Goal: Task Accomplishment & Management: Use online tool/utility

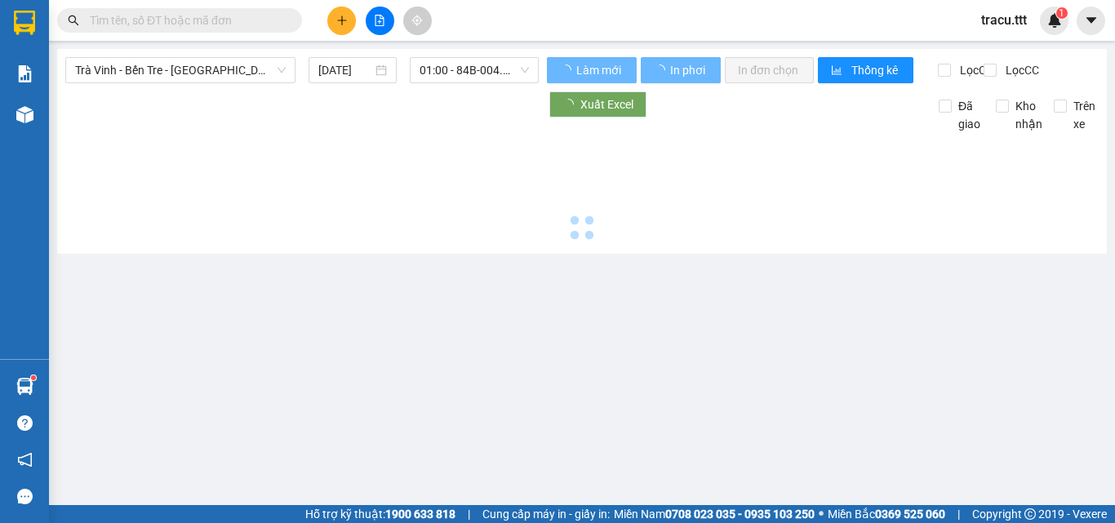
click at [263, 70] on span "Trà Vinh - Bến Tre - [GEOGRAPHIC_DATA]" at bounding box center [180, 70] width 211 height 24
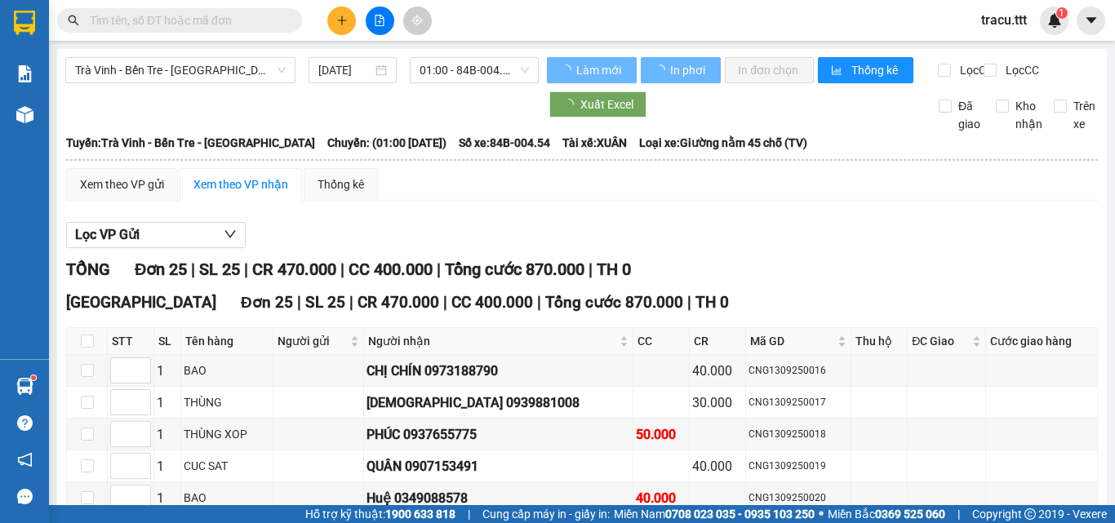
click at [241, 83] on div "Trà Vinh - Bến Tre - [GEOGRAPHIC_DATA] [DATE] 01:00 - 84B-004.54" at bounding box center [301, 70] width 473 height 26
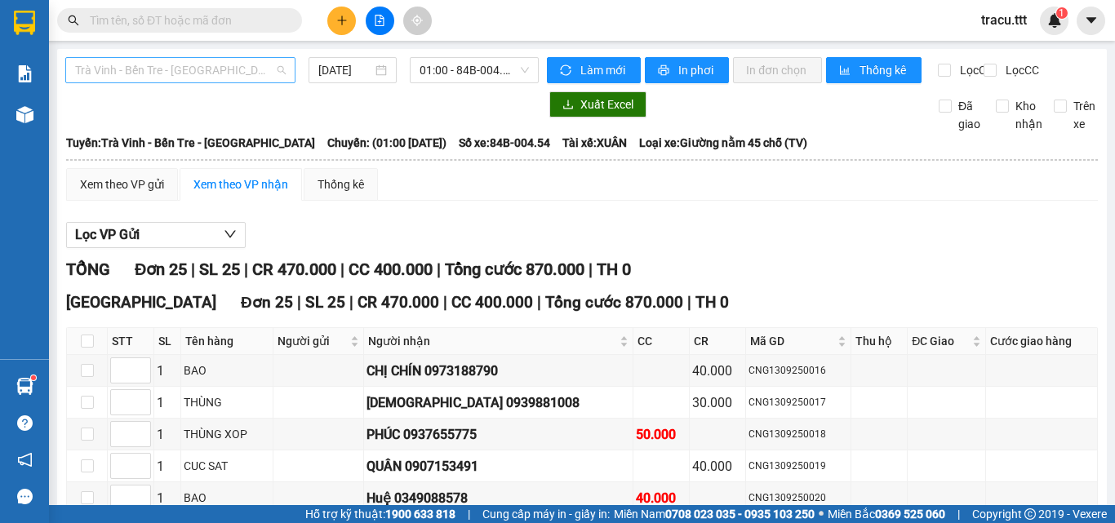
click at [242, 82] on div "Trà Vinh - Bến Tre - [GEOGRAPHIC_DATA]" at bounding box center [180, 70] width 230 height 26
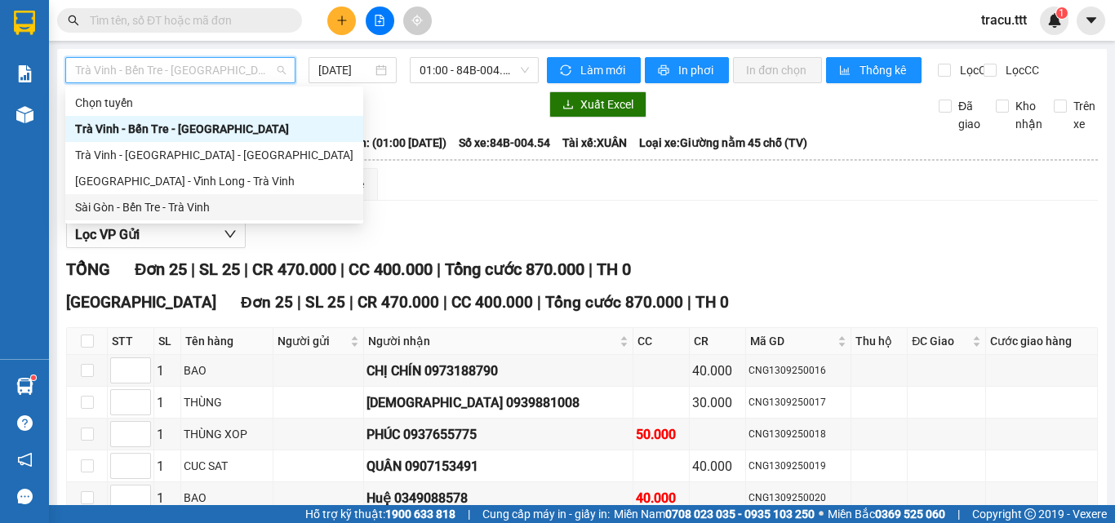
click at [222, 205] on div "Sài Gòn - Bến Tre - Trà Vinh" at bounding box center [214, 207] width 278 height 18
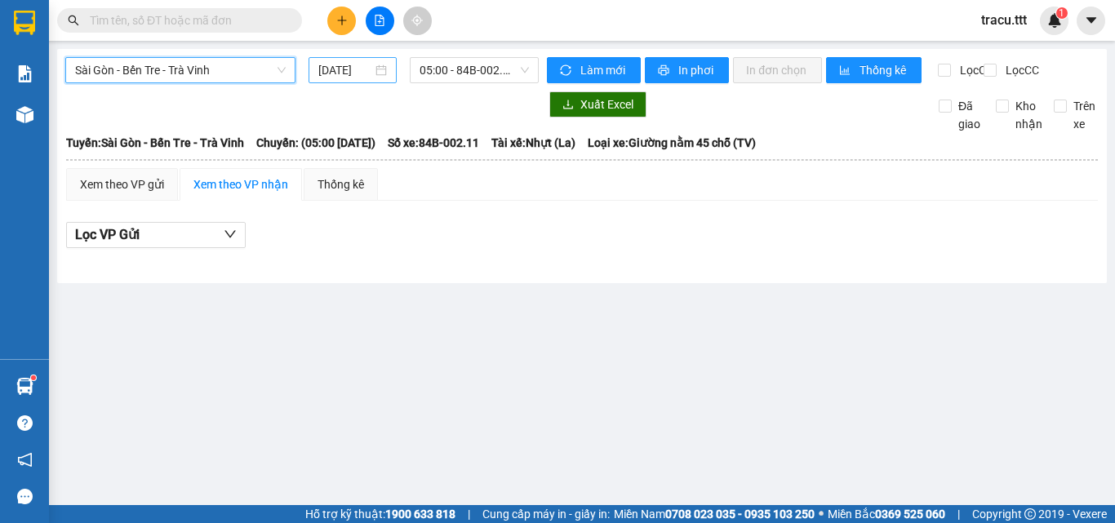
click at [365, 75] on input "[DATE]" at bounding box center [345, 70] width 54 height 18
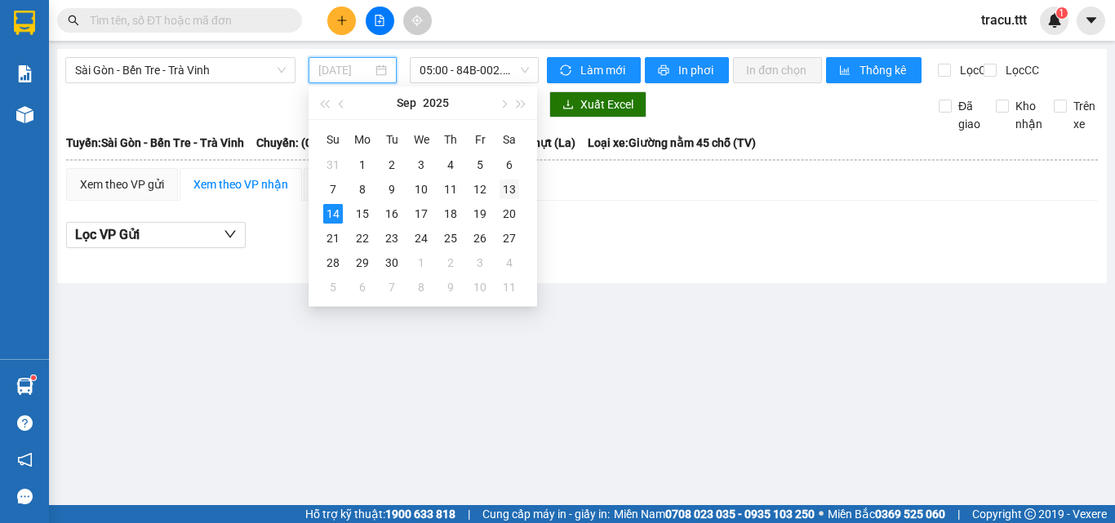
click at [508, 184] on div "13" at bounding box center [509, 190] width 20 height 20
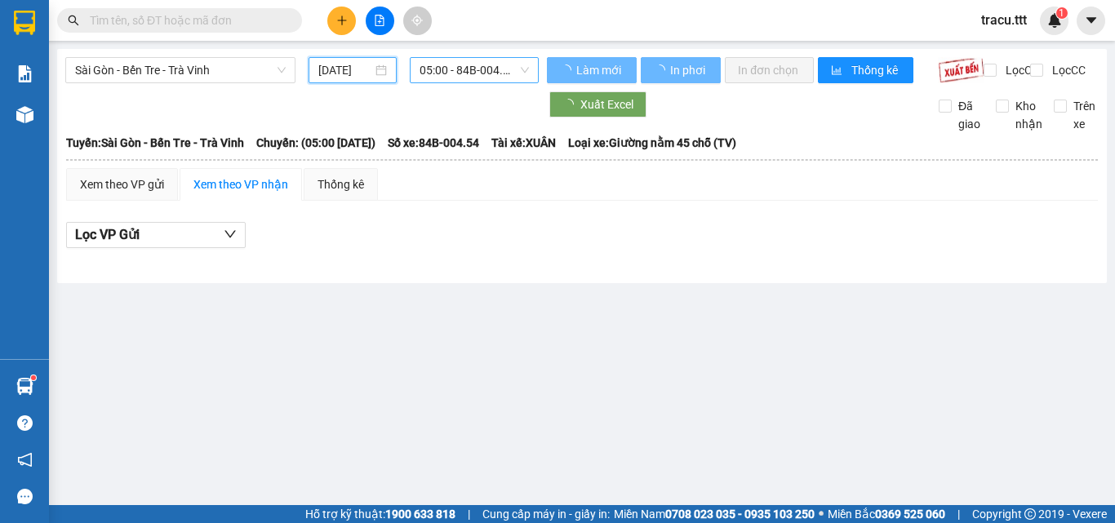
type input "[DATE]"
click at [483, 78] on span "05:00 - 84B-004.54" at bounding box center [473, 70] width 109 height 24
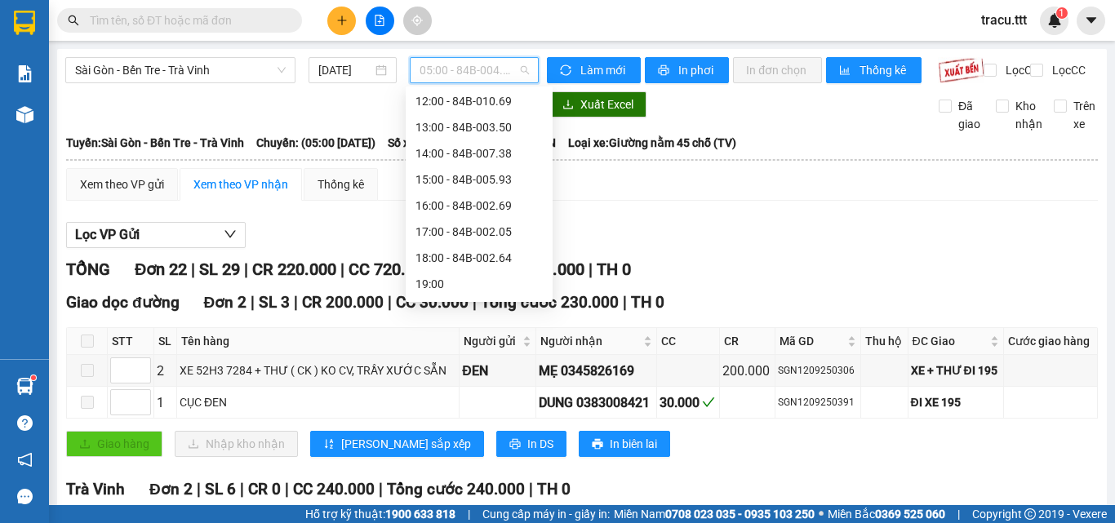
scroll to position [228, 0]
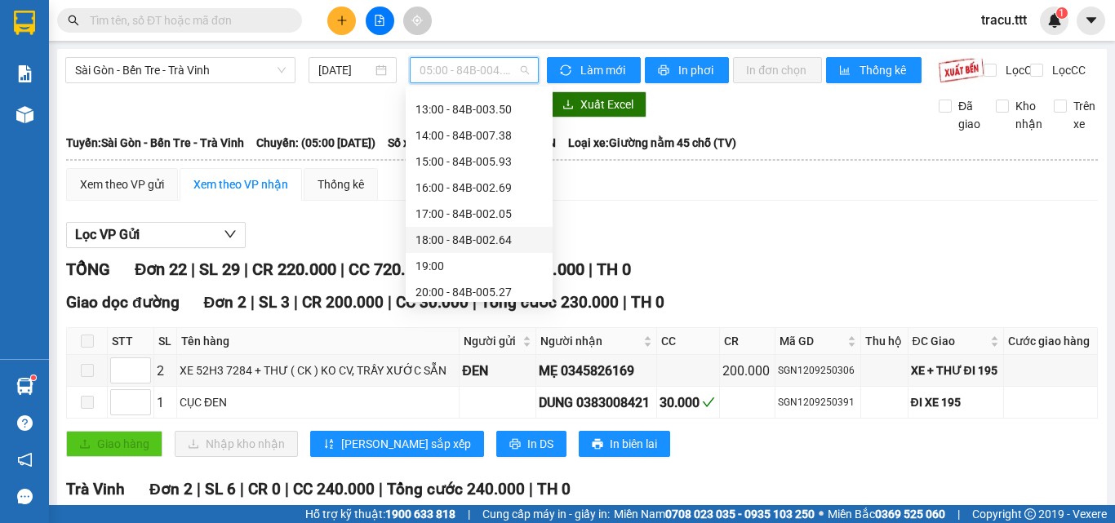
click at [495, 246] on div "18:00 - 84B-002.64" at bounding box center [478, 240] width 127 height 18
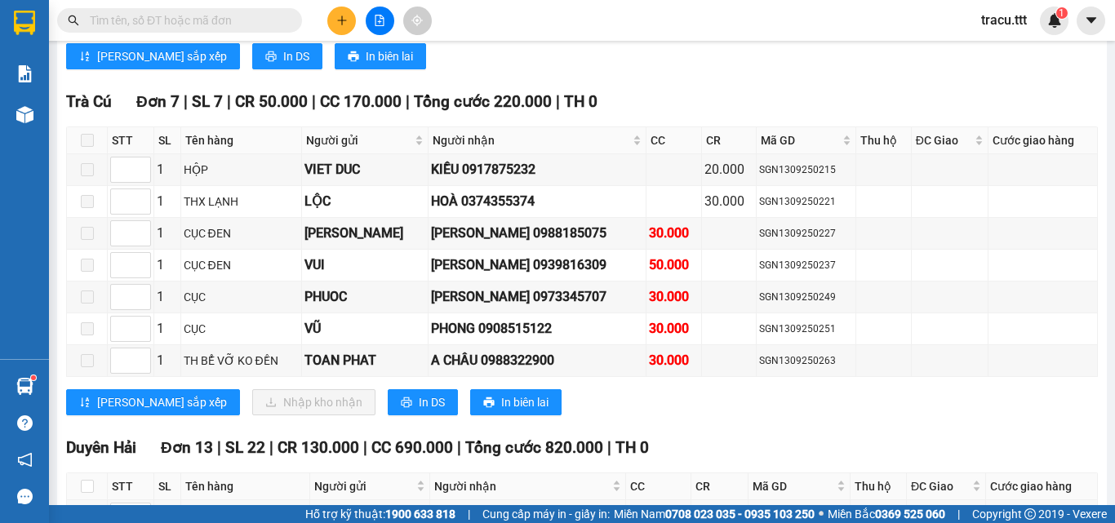
scroll to position [1906, 0]
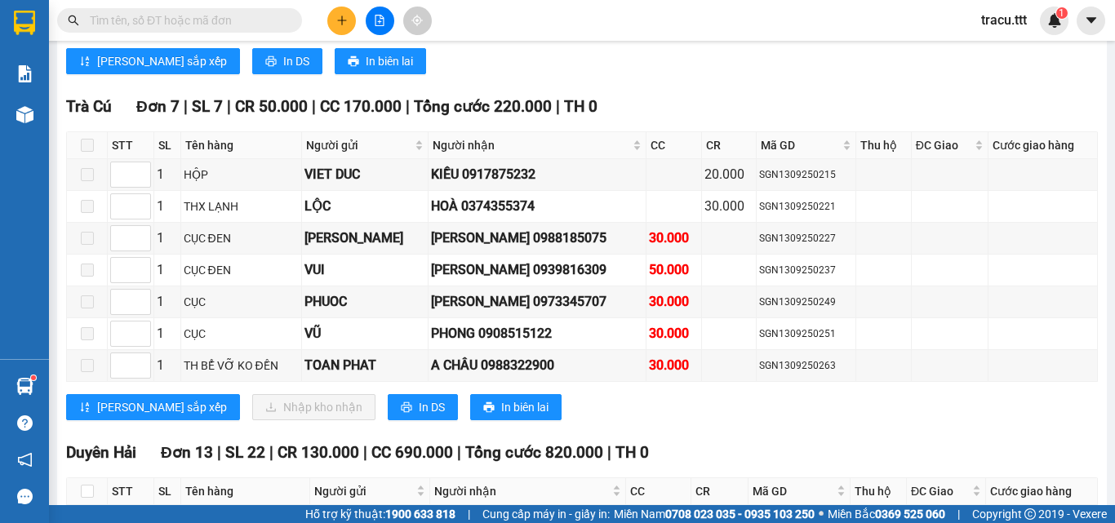
click at [75, 145] on th at bounding box center [87, 145] width 41 height 27
click at [79, 150] on th at bounding box center [87, 145] width 41 height 27
click at [82, 146] on th at bounding box center [87, 145] width 41 height 27
click at [83, 140] on div "[GEOGRAPHIC_DATA] 7 | SL 7 | CR 50.000 | CC 170.000 | Tổng cước 220.000 | TH 0 …" at bounding box center [581, 264] width 1031 height 338
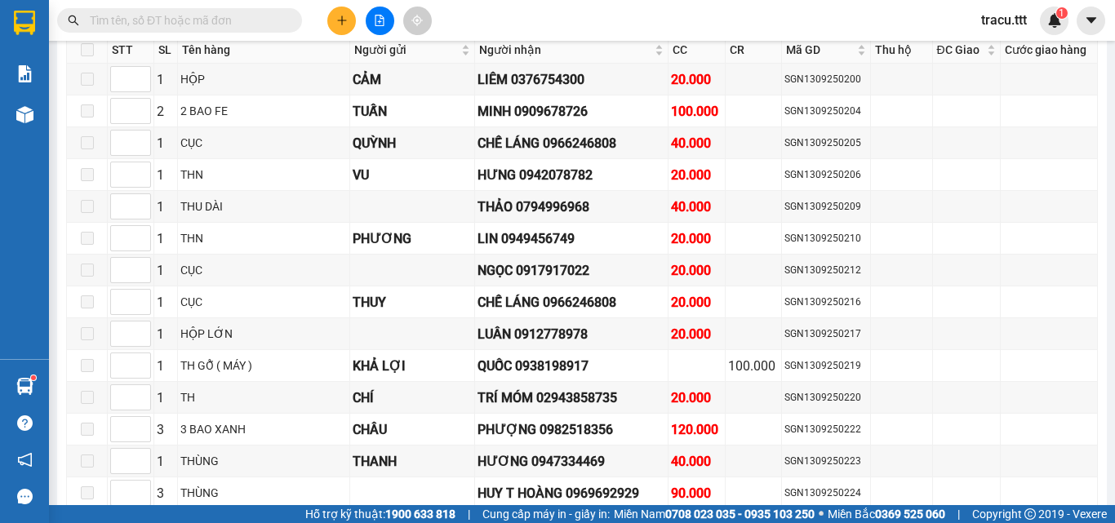
scroll to position [0, 0]
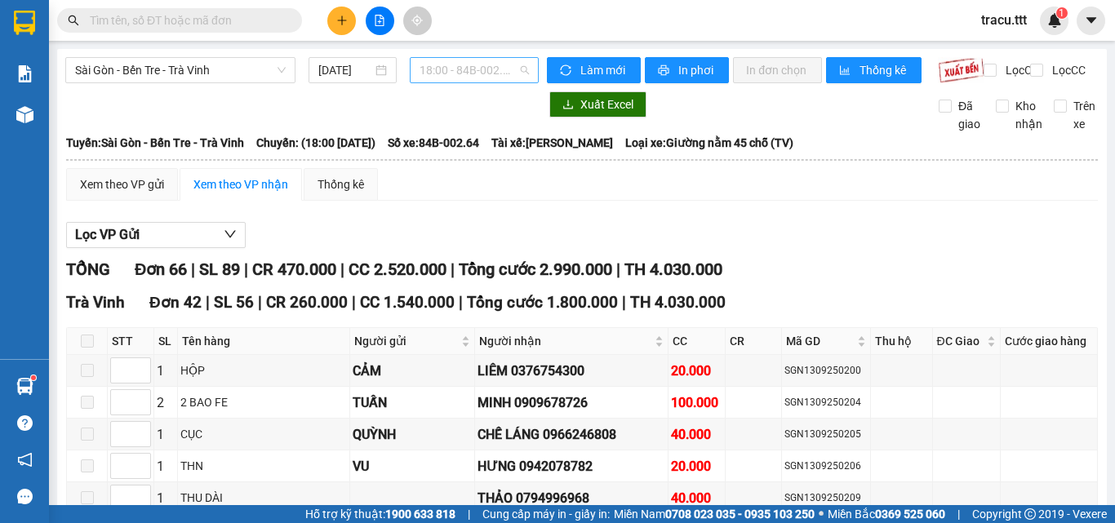
click at [503, 73] on span "18:00 - 84B-002.64" at bounding box center [473, 70] width 109 height 24
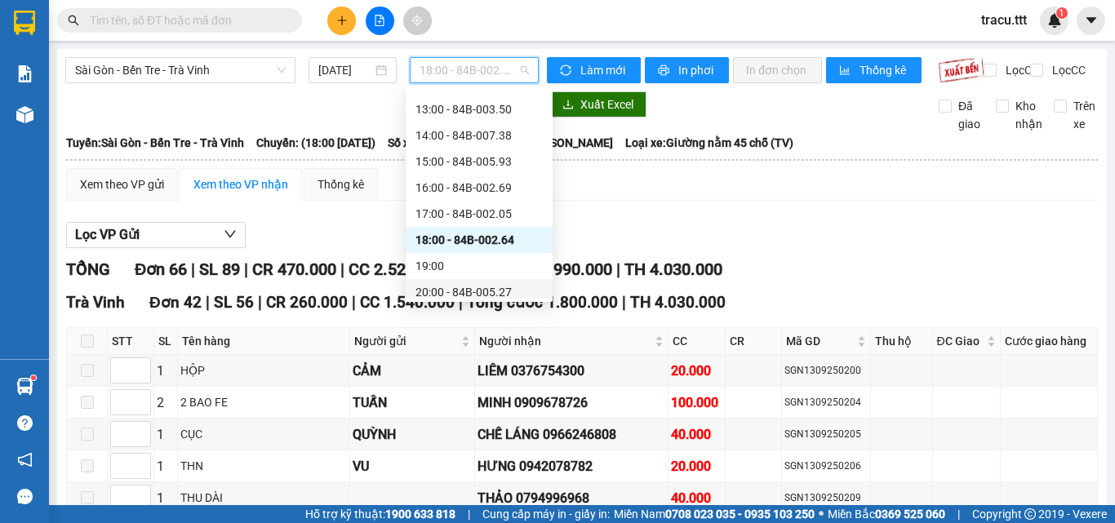
click at [475, 284] on div "20:00 - 84B-005.27" at bounding box center [478, 292] width 127 height 18
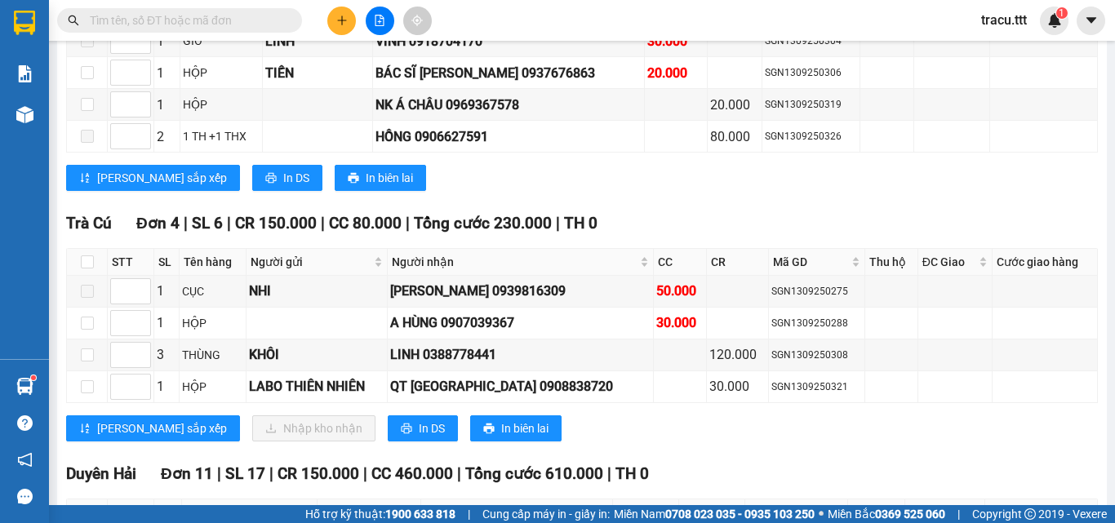
scroll to position [1767, 0]
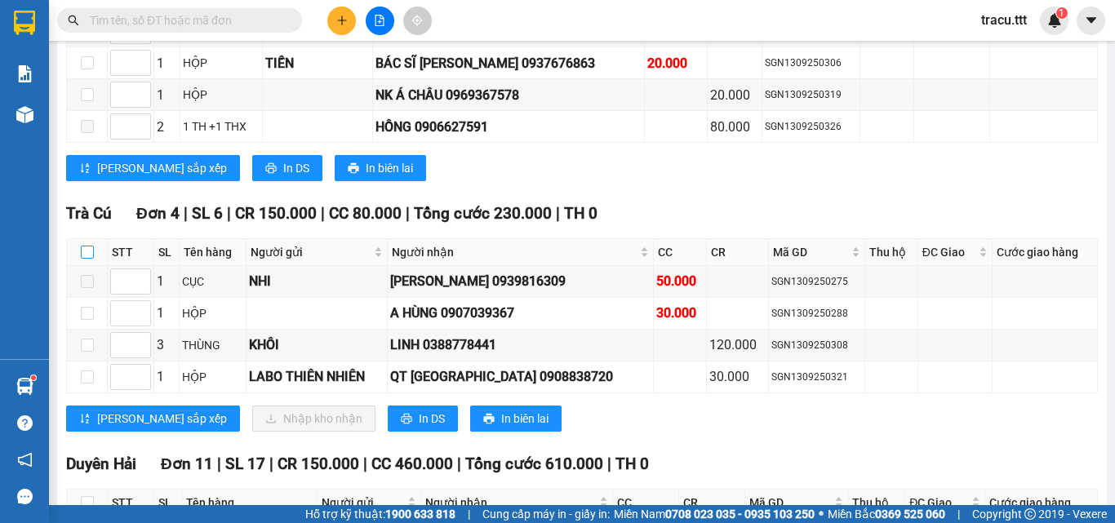
click at [91, 259] on input "checkbox" at bounding box center [87, 252] width 13 height 13
checkbox input "true"
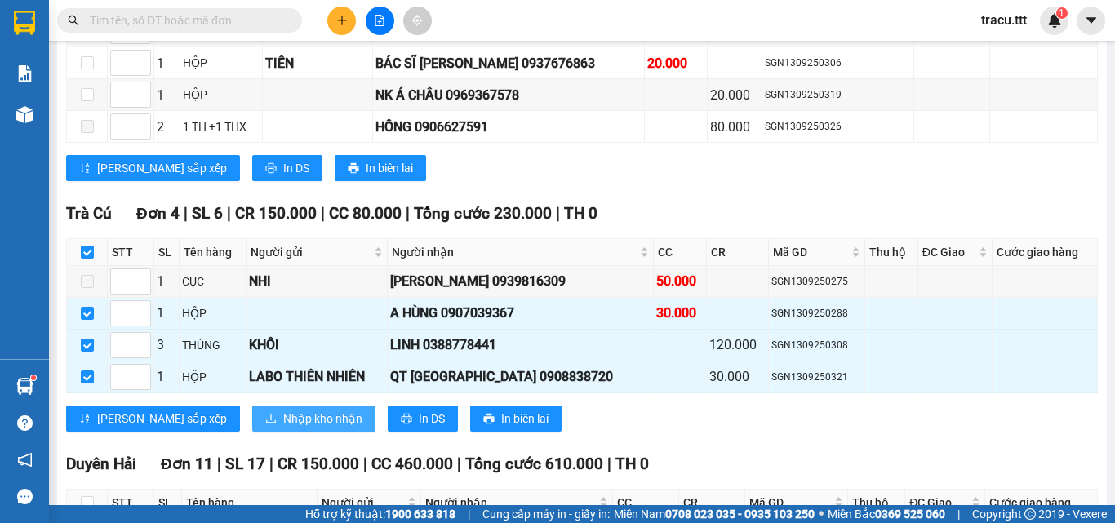
click at [283, 428] on span "Nhập kho nhận" at bounding box center [322, 419] width 79 height 18
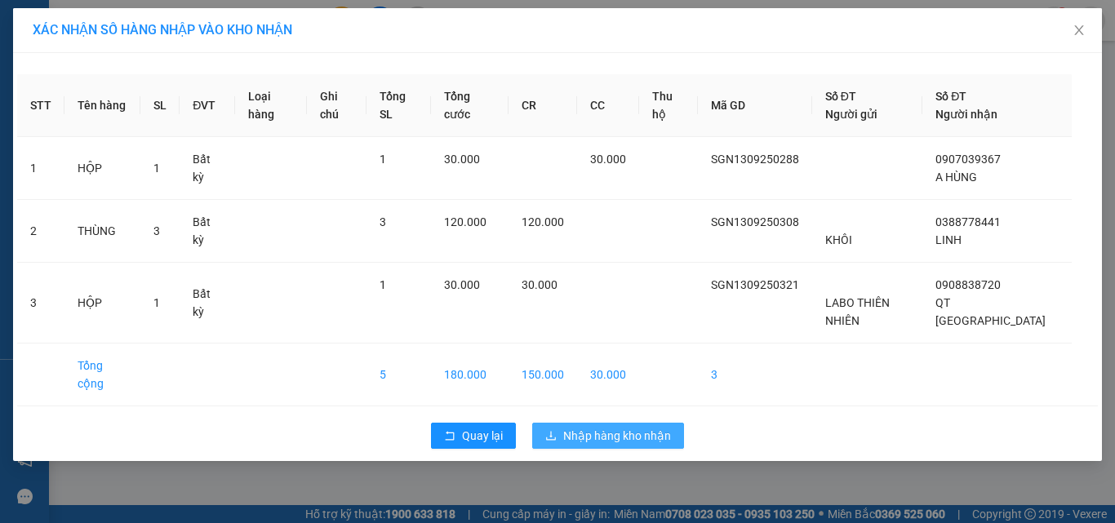
click at [624, 427] on span "Nhập hàng kho nhận" at bounding box center [617, 436] width 108 height 18
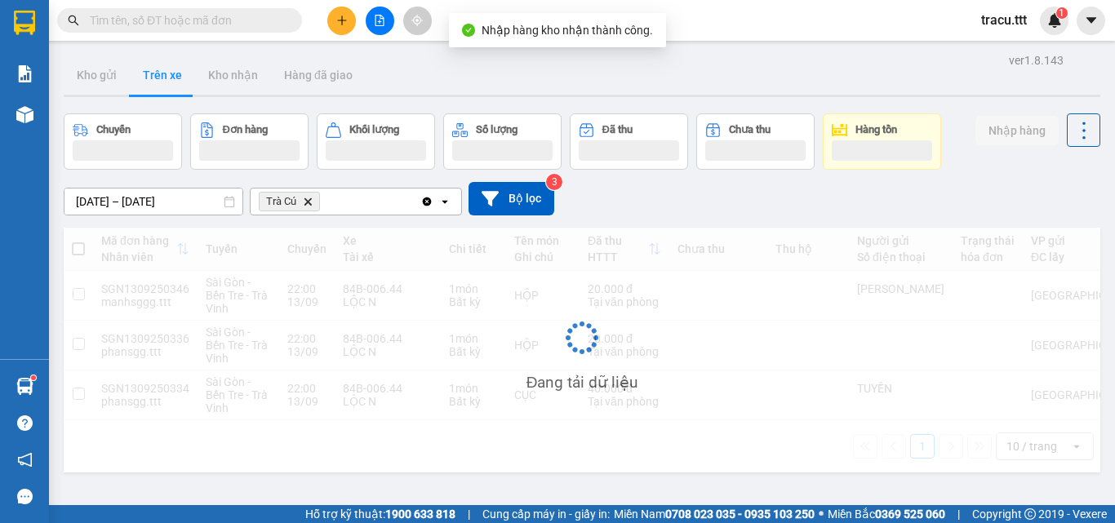
click at [378, 29] on button at bounding box center [380, 21] width 29 height 29
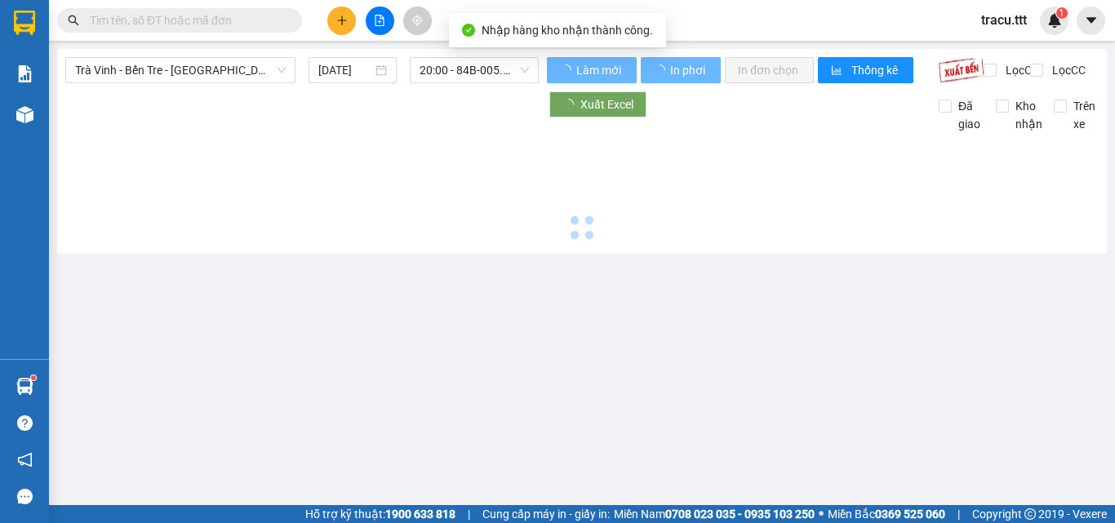
type input "[DATE]"
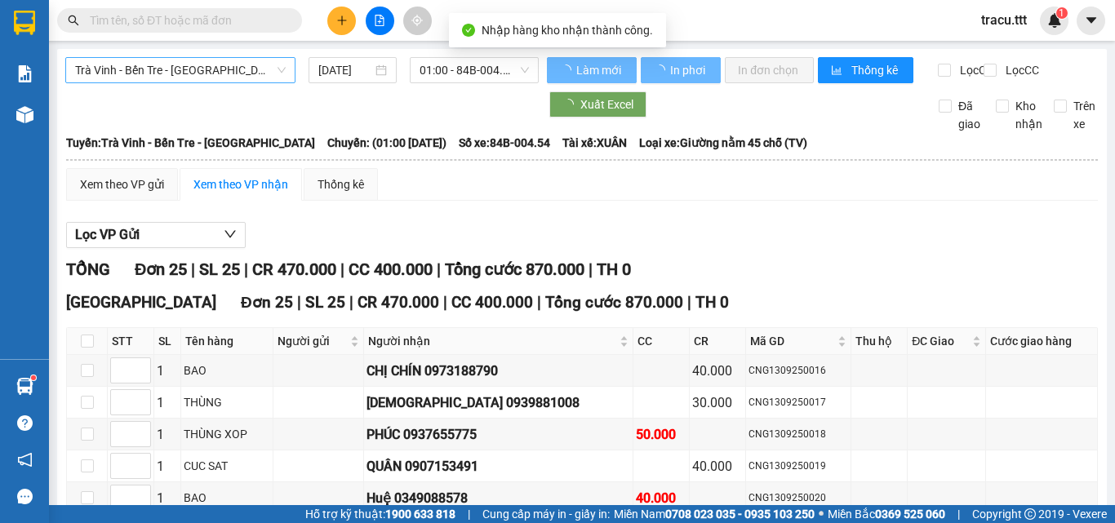
click at [259, 73] on span "Trà Vinh - Bến Tre - [GEOGRAPHIC_DATA]" at bounding box center [180, 70] width 211 height 24
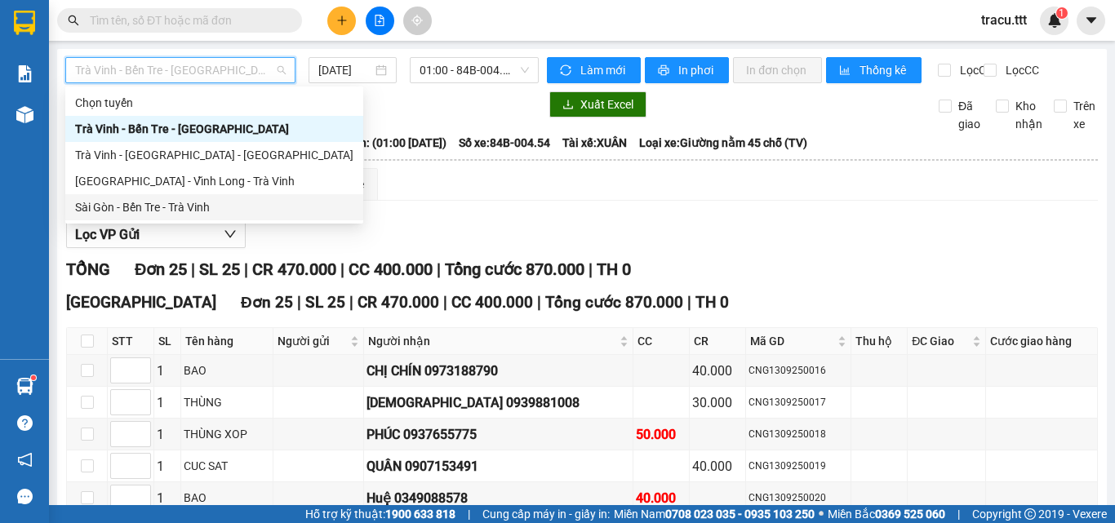
click at [224, 205] on div "Sài Gòn - Bến Tre - Trà Vinh" at bounding box center [214, 207] width 278 height 18
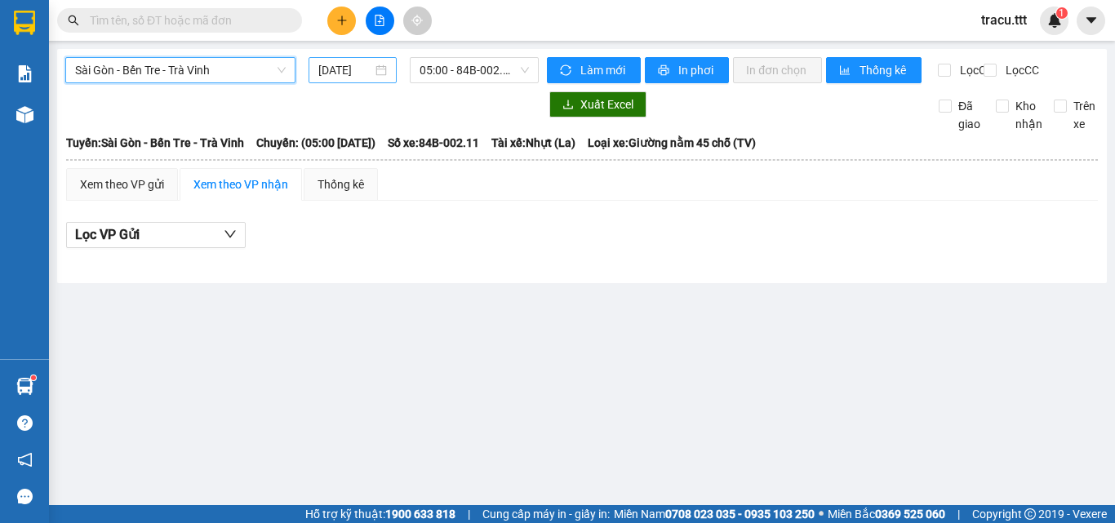
click at [355, 69] on input "[DATE]" at bounding box center [345, 70] width 54 height 18
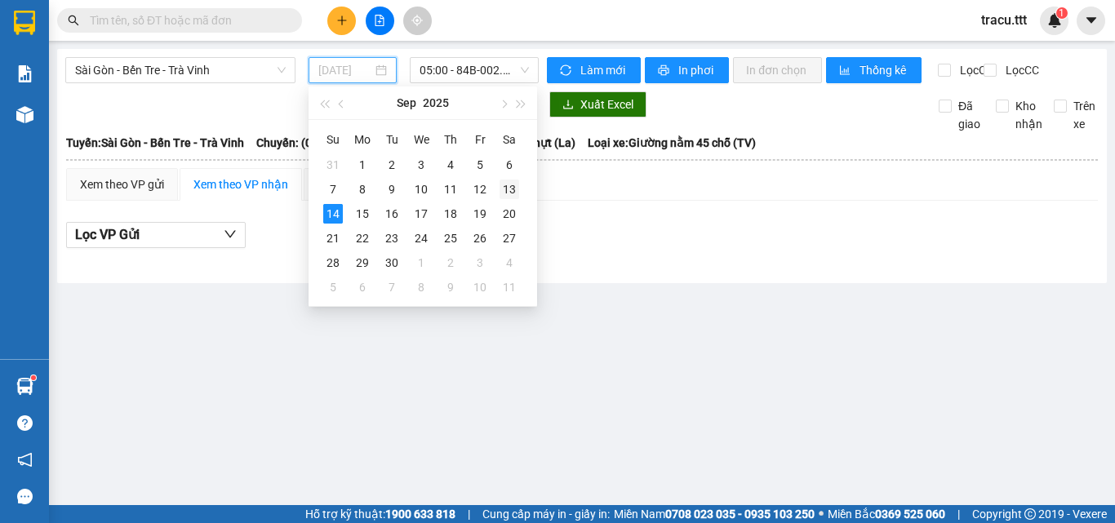
click at [505, 191] on div "13" at bounding box center [509, 190] width 20 height 20
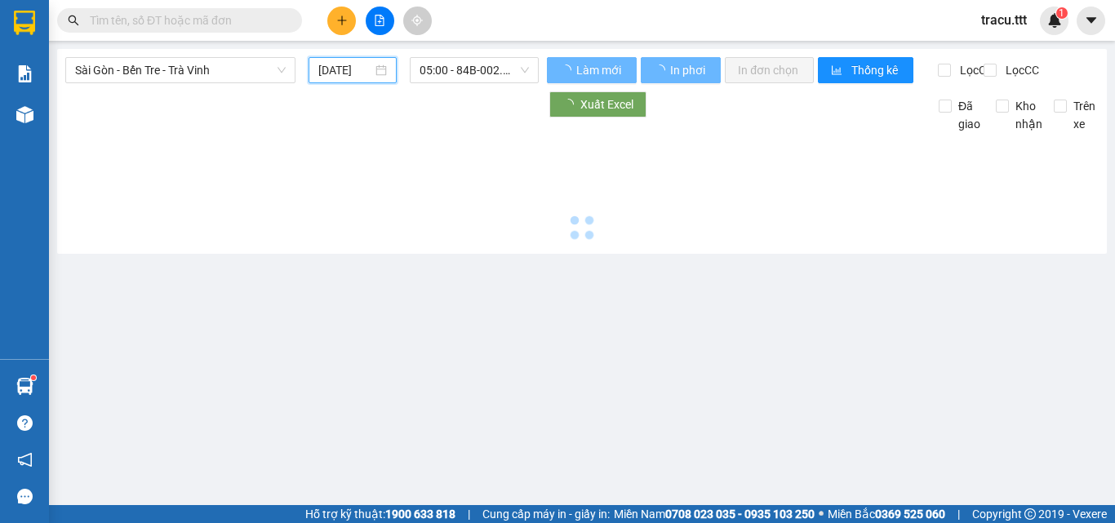
type input "[DATE]"
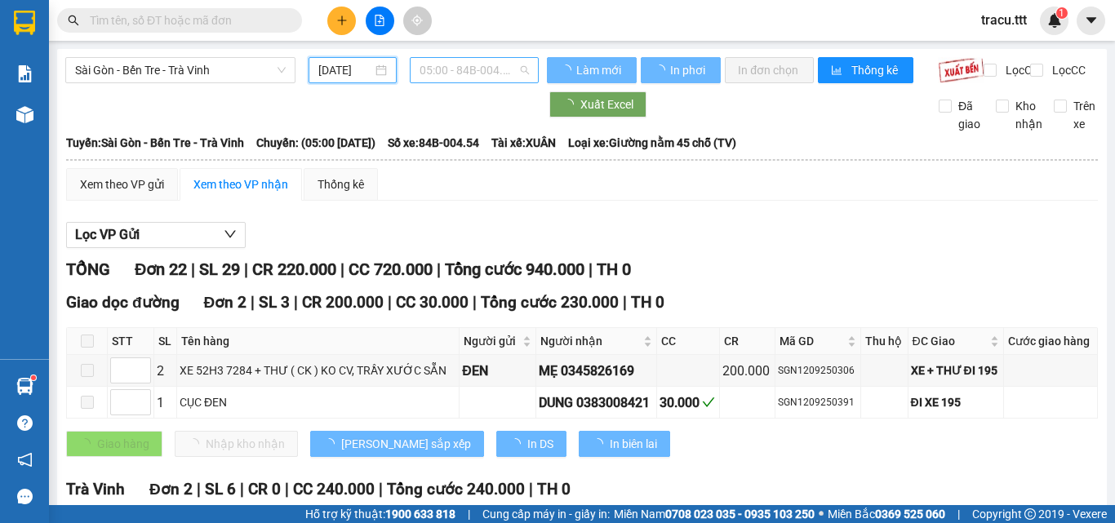
click at [514, 73] on span "05:00 - 84B-004.54" at bounding box center [473, 70] width 109 height 24
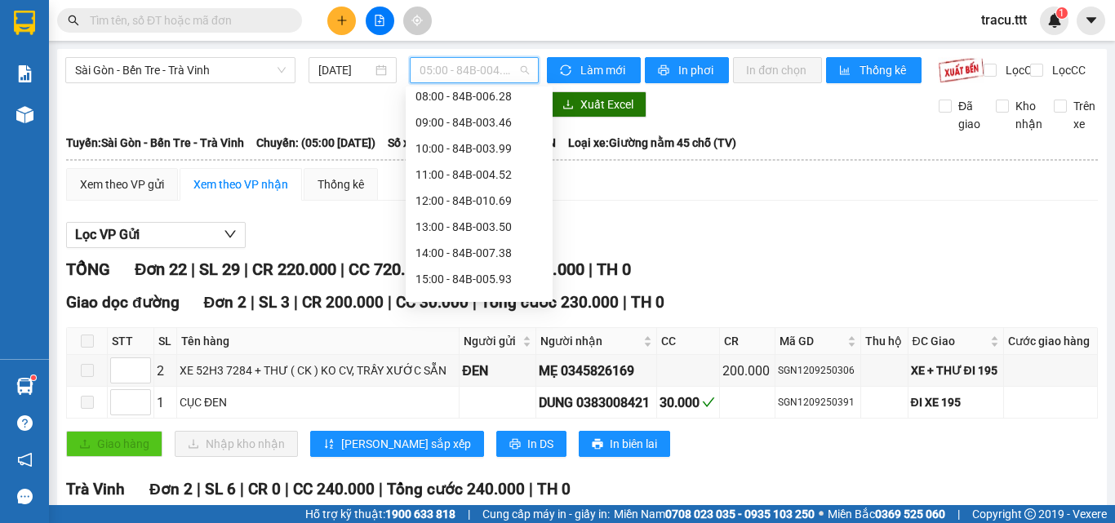
scroll to position [287, 0]
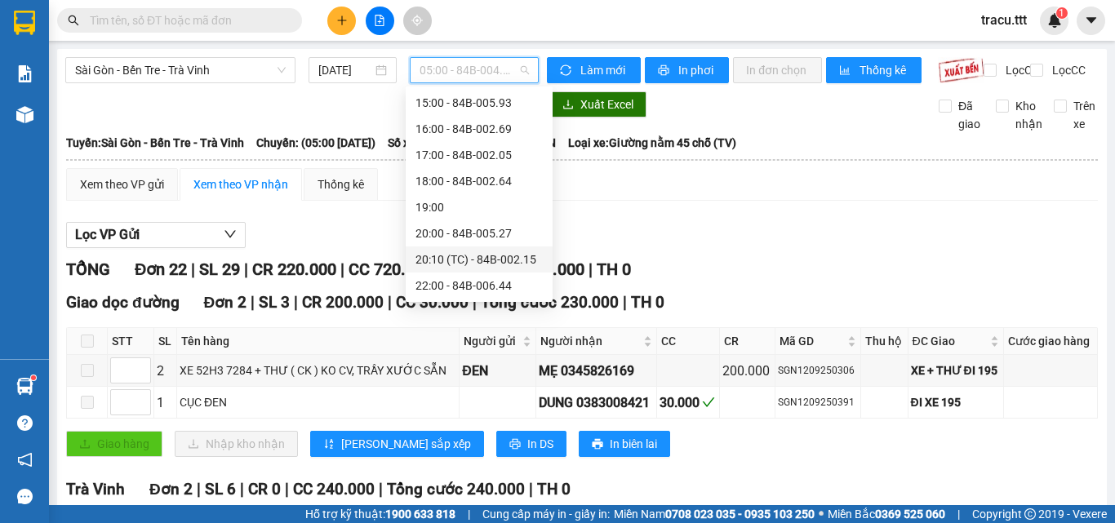
click at [496, 263] on div "20:10 (TC) - 84B-002.15" at bounding box center [478, 259] width 127 height 18
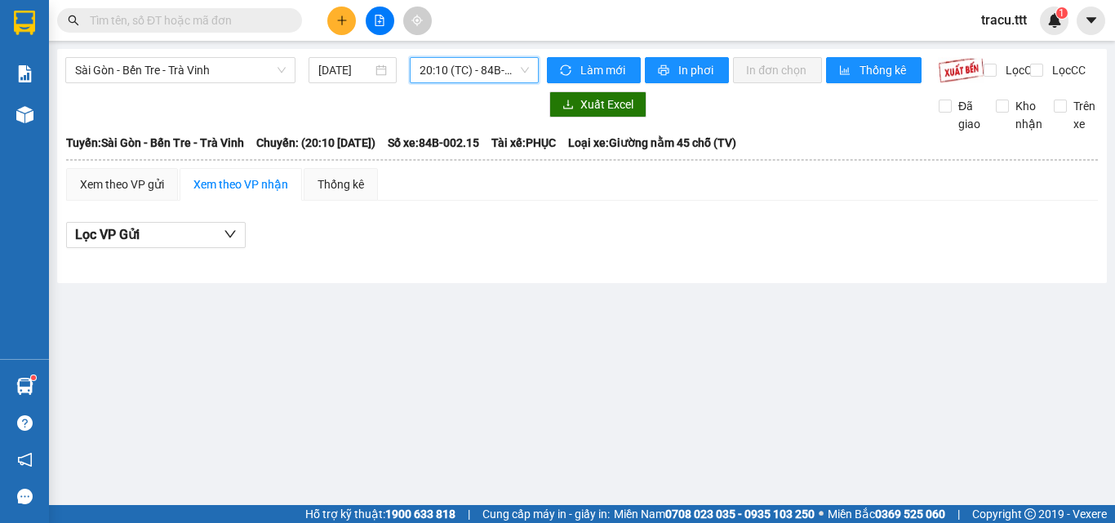
click at [513, 77] on span "20:10 (TC) - 84B-002.15" at bounding box center [473, 70] width 109 height 24
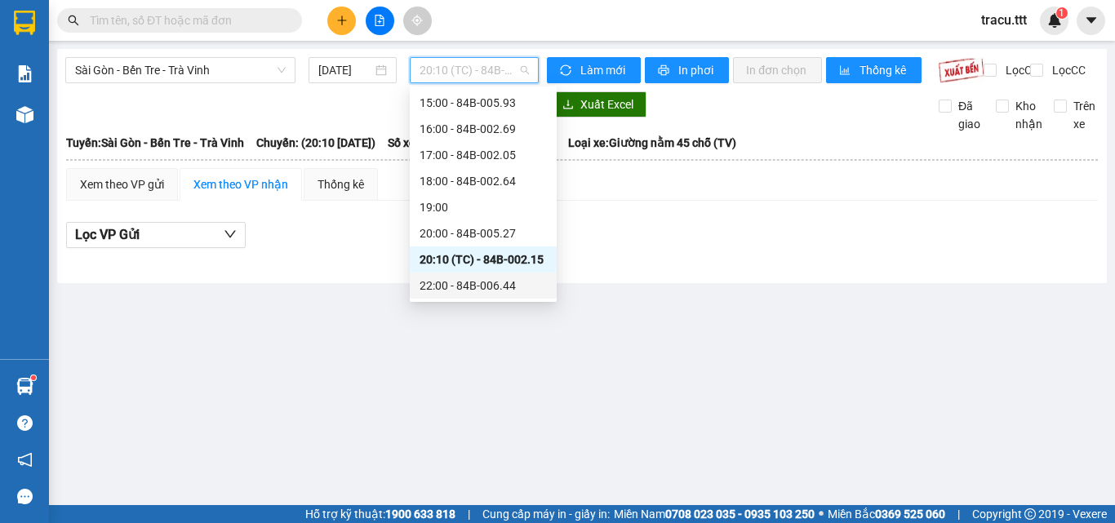
click at [503, 285] on div "22:00 - 84B-006.44" at bounding box center [482, 286] width 127 height 18
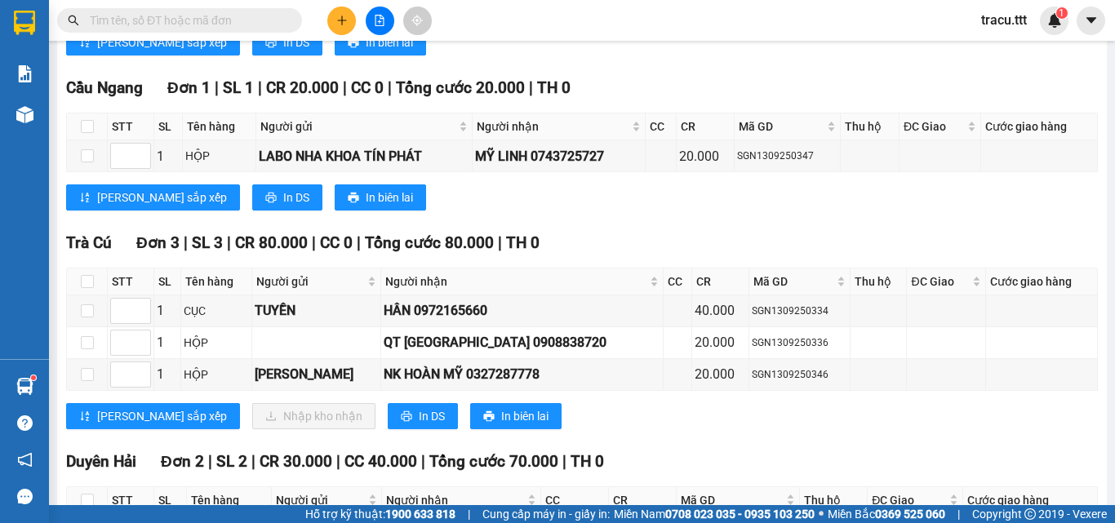
scroll to position [881, 0]
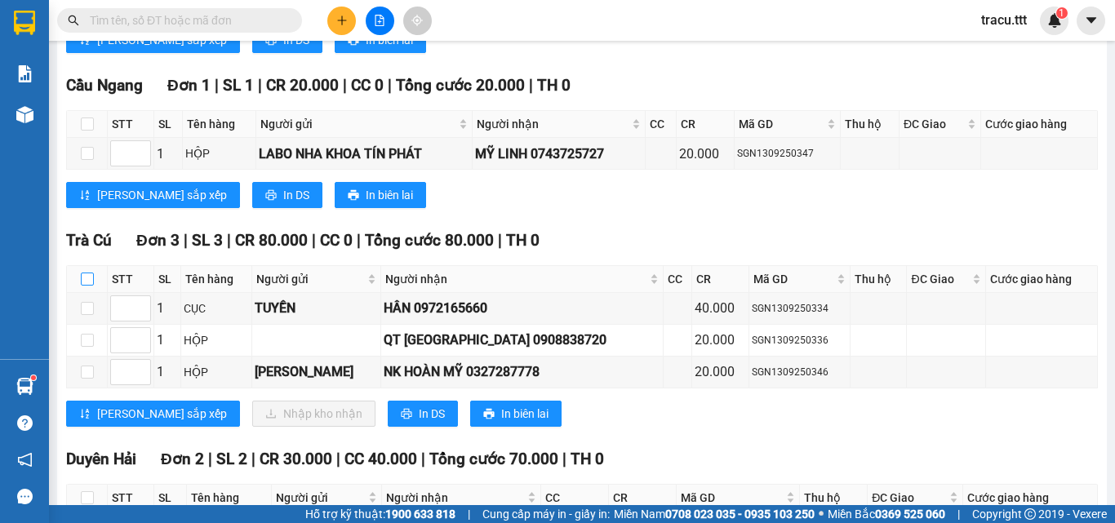
click at [81, 286] on input "checkbox" at bounding box center [87, 279] width 13 height 13
checkbox input "true"
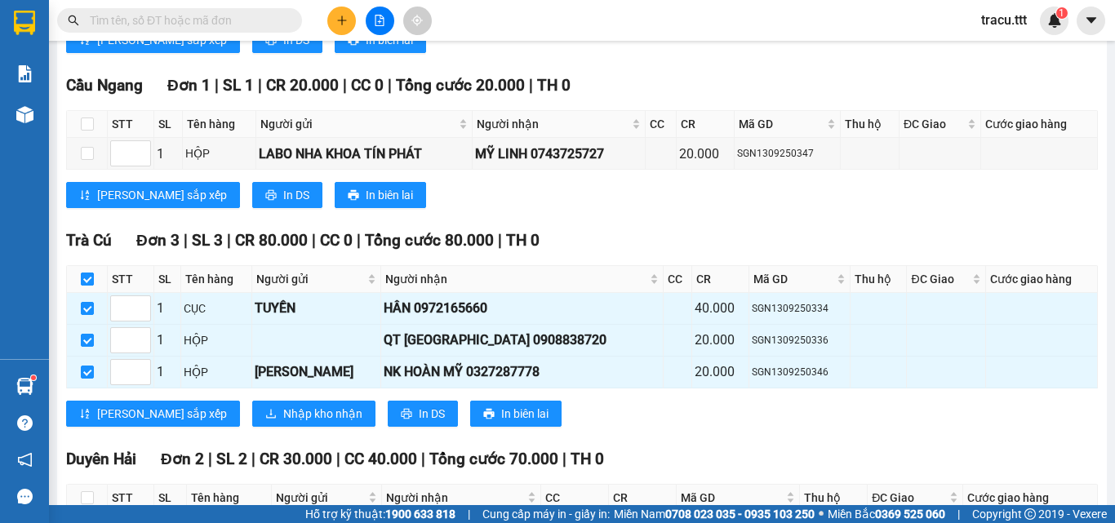
checkbox input "true"
click at [285, 423] on span "Nhập kho nhận" at bounding box center [322, 414] width 79 height 18
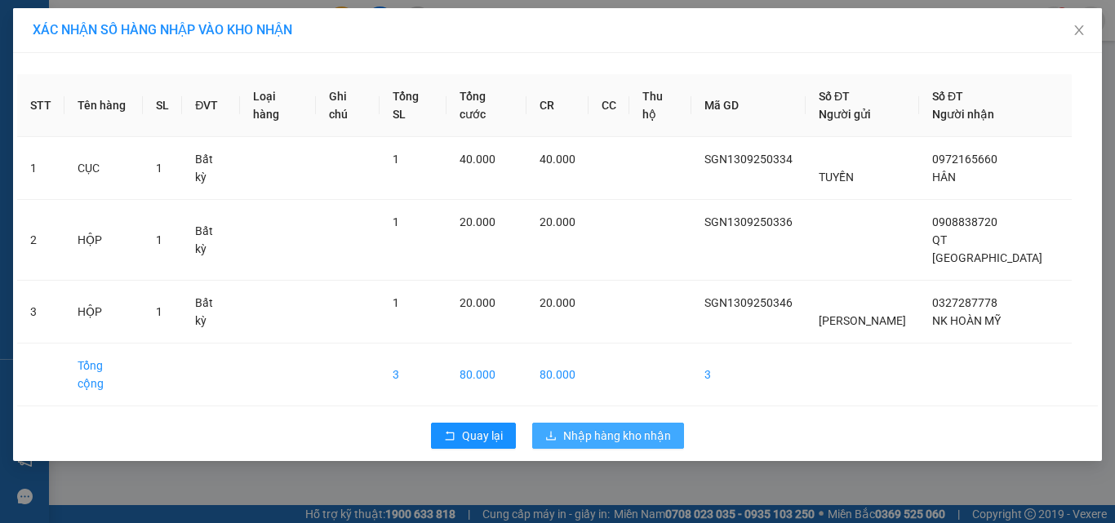
click at [656, 427] on span "Nhập hàng kho nhận" at bounding box center [617, 436] width 108 height 18
